Goal: Find contact information: Find contact information

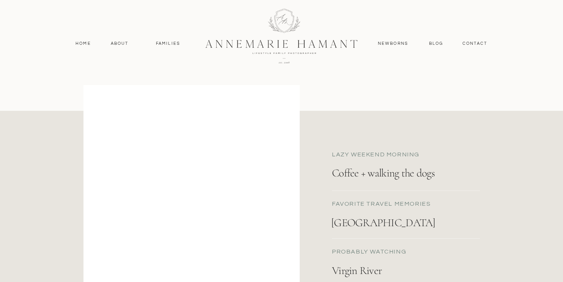
scroll to position [719, 0]
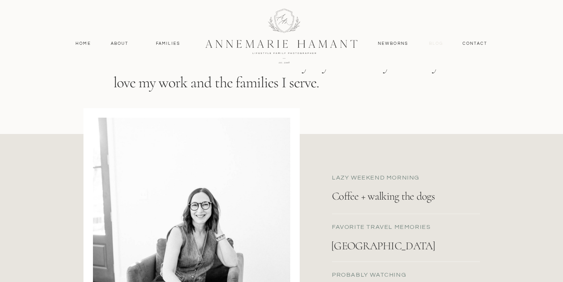
click at [435, 44] on nav "Blog" at bounding box center [436, 43] width 18 height 7
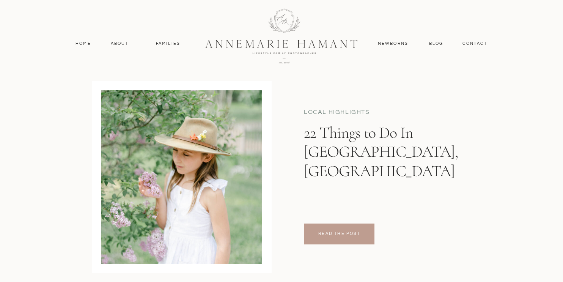
scroll to position [2831, 0]
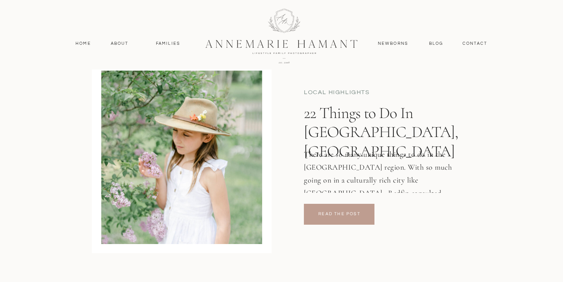
click at [474, 44] on nav "contact" at bounding box center [474, 43] width 33 height 7
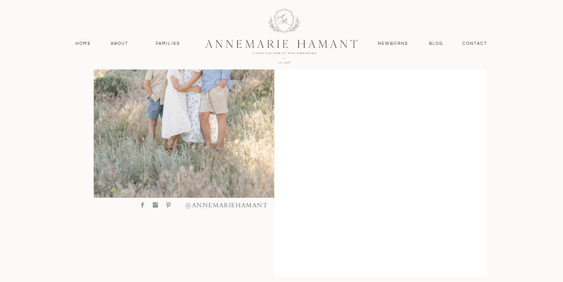
scroll to position [358, 0]
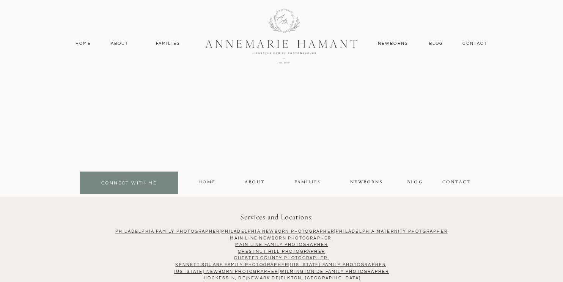
scroll to position [3812, 0]
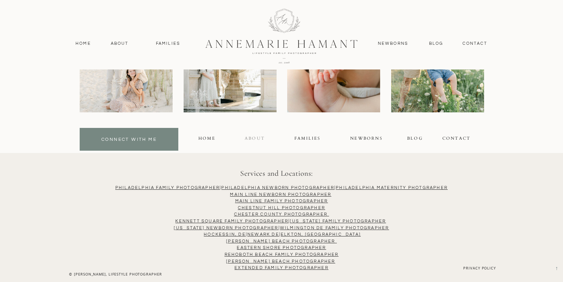
click at [248, 136] on div "About" at bounding box center [254, 139] width 19 height 9
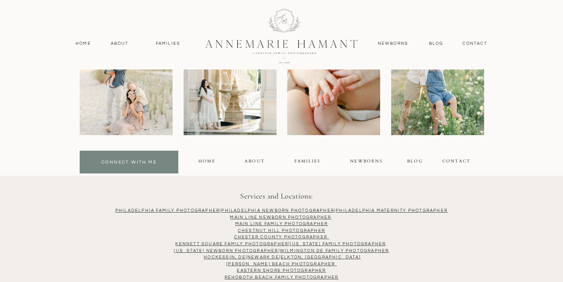
scroll to position [2127, 0]
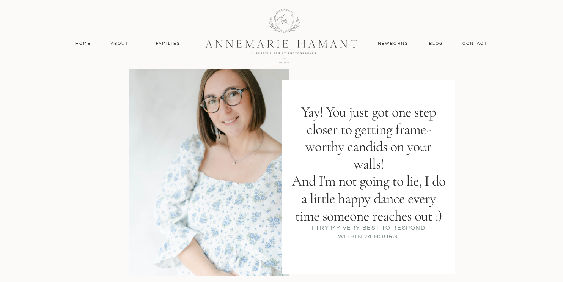
scroll to position [50, 0]
